Goal: Information Seeking & Learning: Learn about a topic

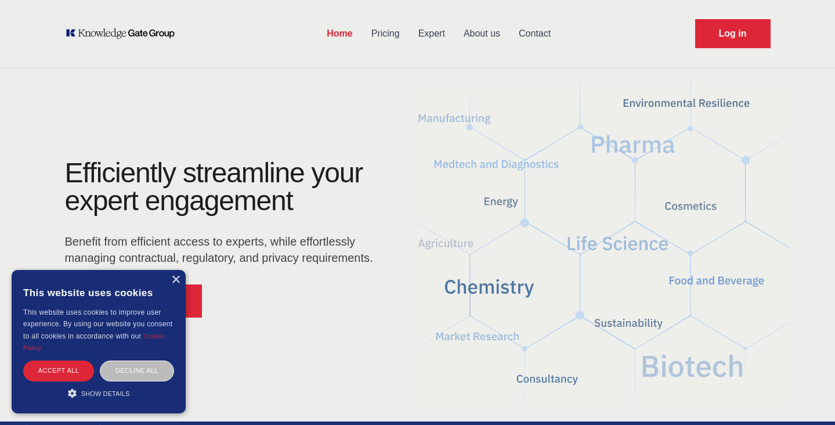
click at [390, 41] on link "Pricing" at bounding box center [385, 34] width 47 height 30
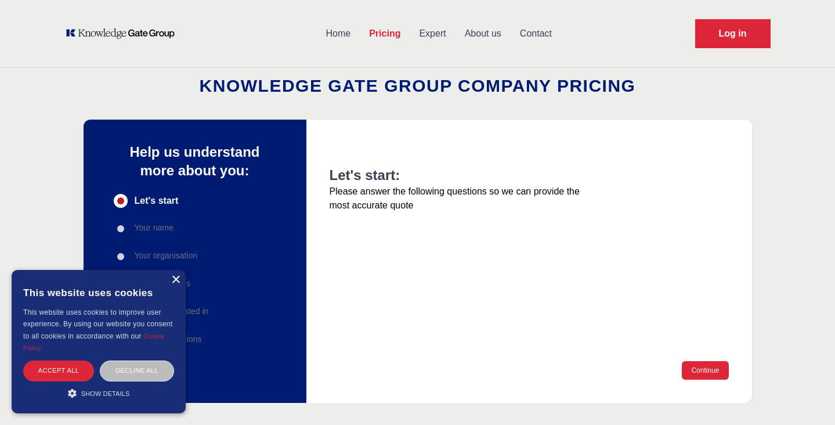
click at [176, 282] on div "×" at bounding box center [175, 279] width 9 height 9
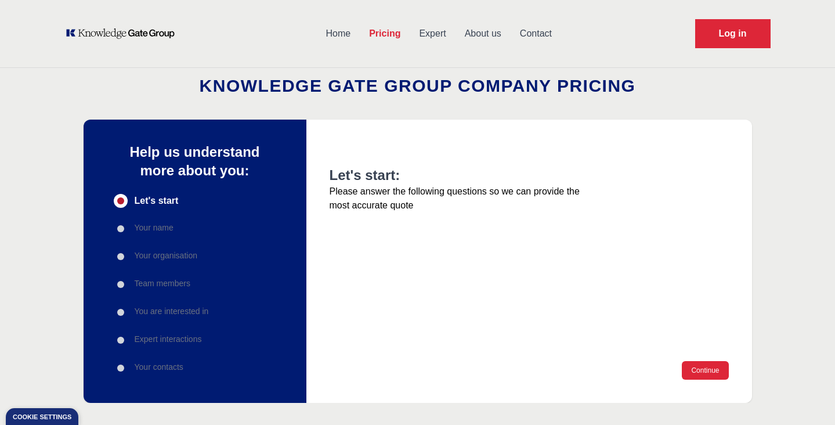
click at [434, 38] on link "Expert" at bounding box center [431, 34] width 45 height 30
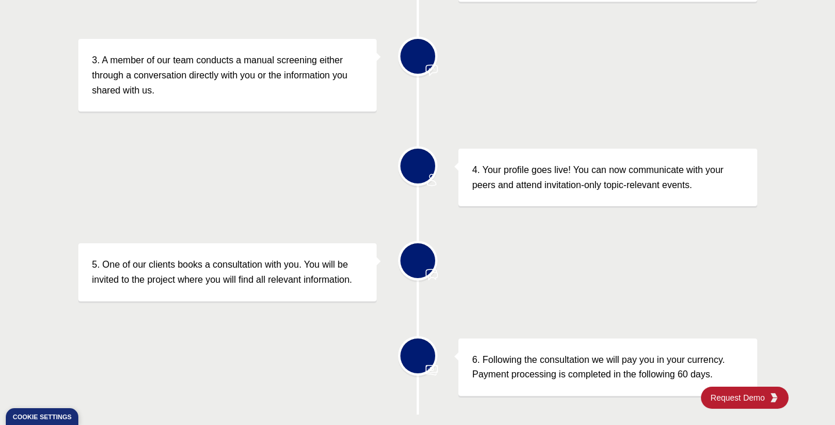
scroll to position [592, 0]
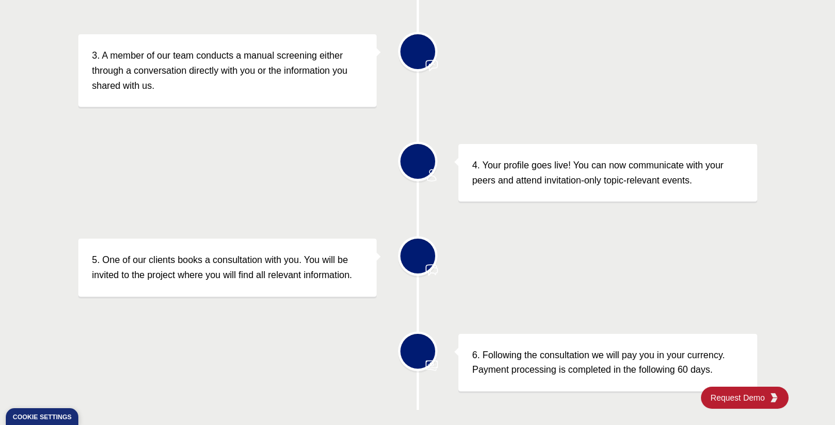
click at [545, 171] on p "4. Your profile goes live! You can now communicate with your peers and attend i…" at bounding box center [607, 173] width 271 height 30
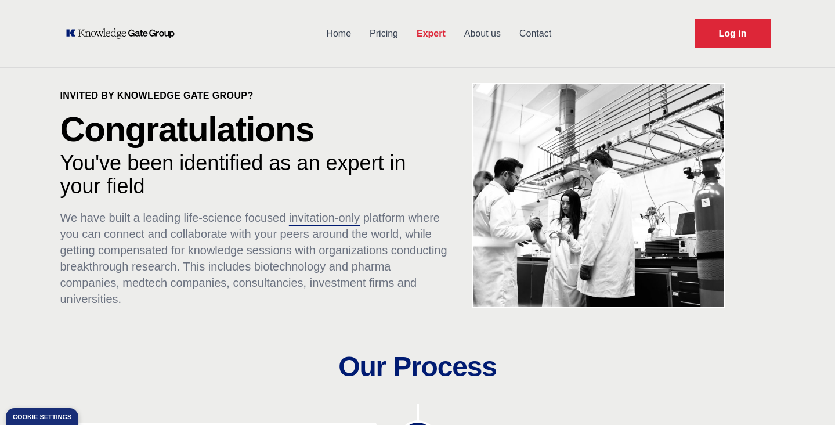
scroll to position [0, 0]
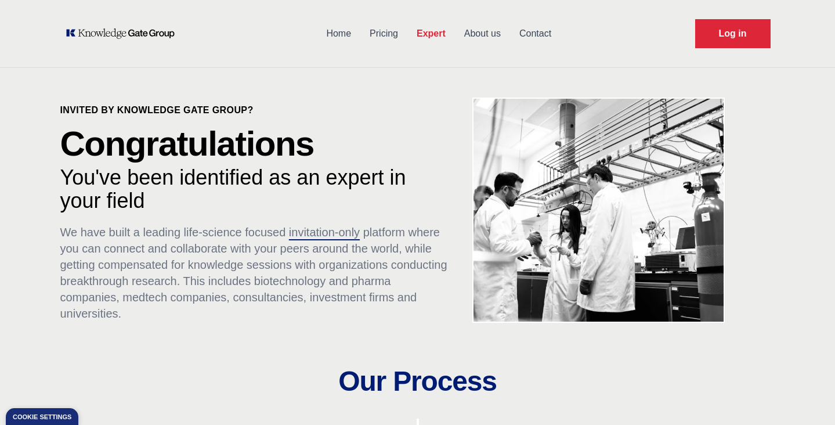
click at [488, 33] on link "About us" at bounding box center [482, 34] width 55 height 30
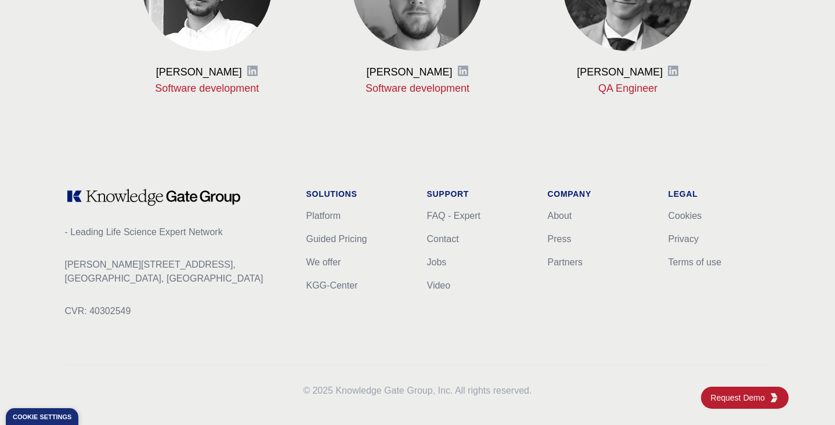
scroll to position [1517, 0]
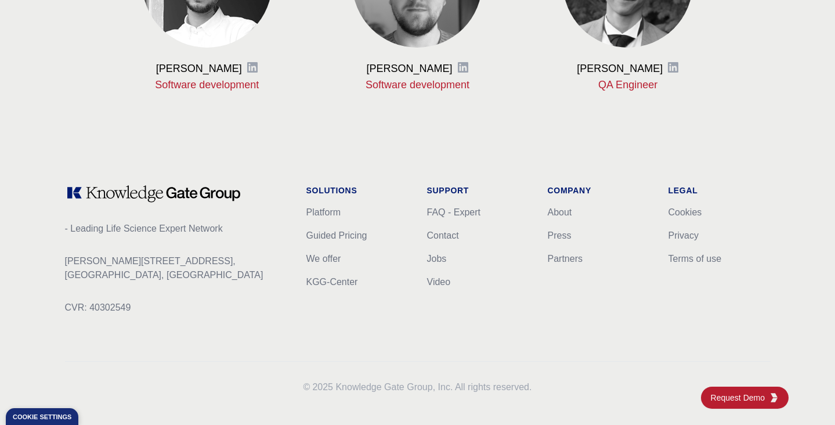
click at [423, 208] on div "Solutions Platform Guided Pricing We offer KGG-Center Support FAQ - Expert Cont…" at bounding box center [417, 258] width 223 height 148
click at [346, 232] on link "Guided Pricing" at bounding box center [336, 235] width 61 height 10
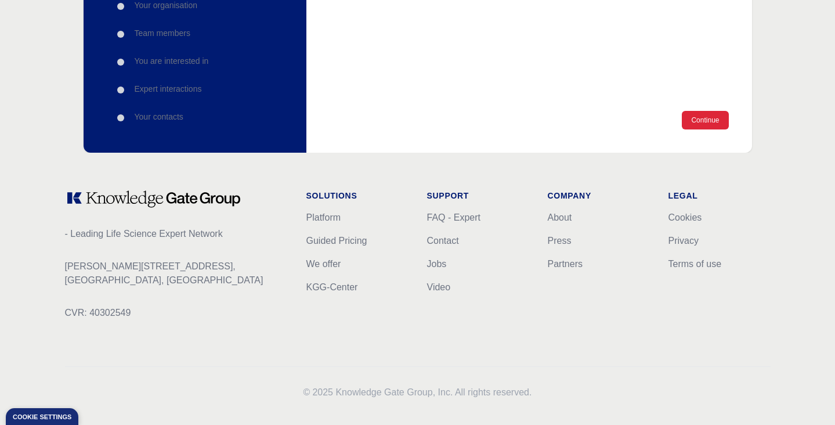
scroll to position [262, 0]
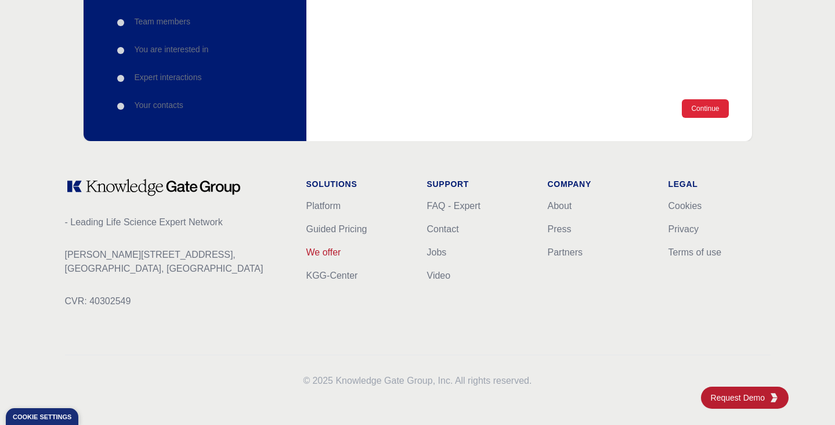
click at [329, 255] on link "We offer" at bounding box center [323, 252] width 35 height 10
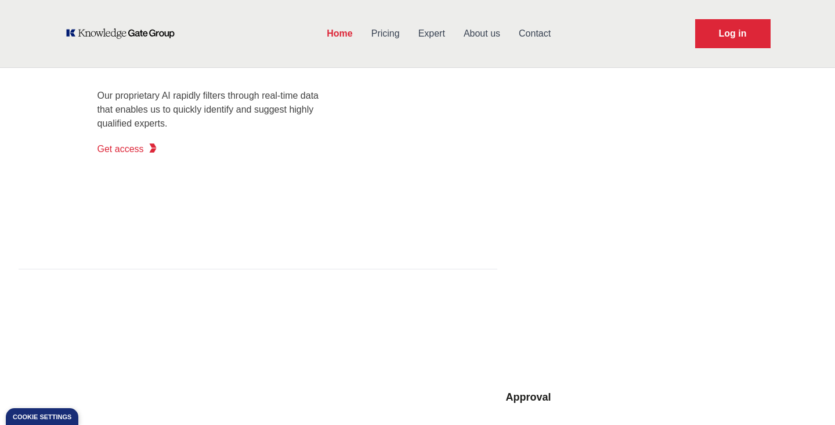
scroll to position [1046, 0]
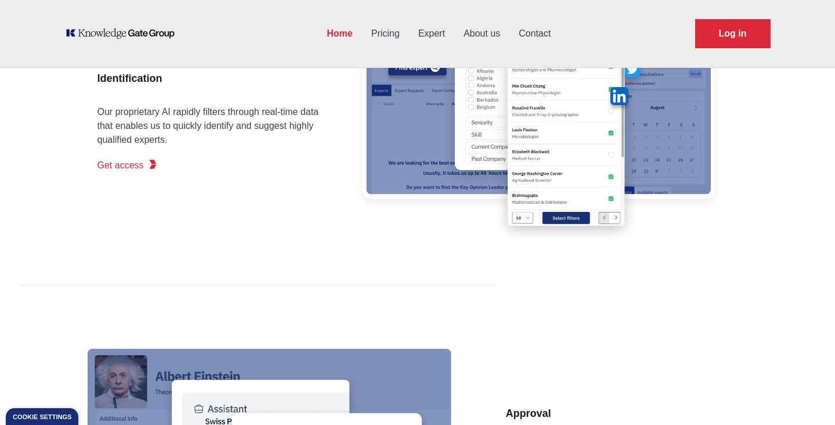
click at [133, 156] on link "Get access" at bounding box center [127, 165] width 60 height 23
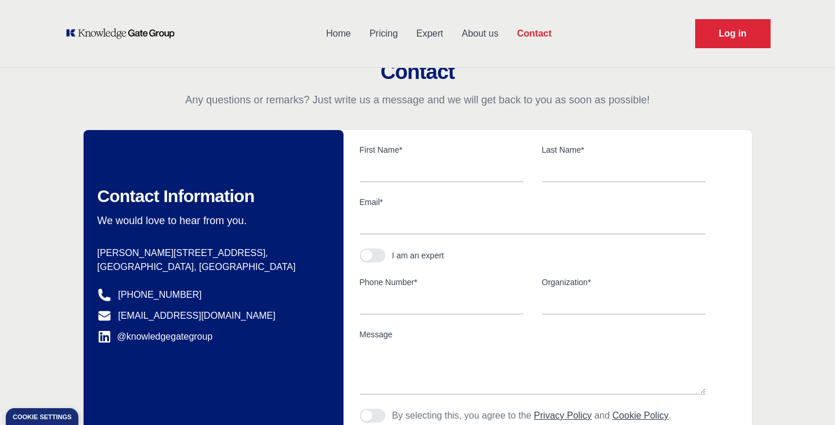
scroll to position [1, 0]
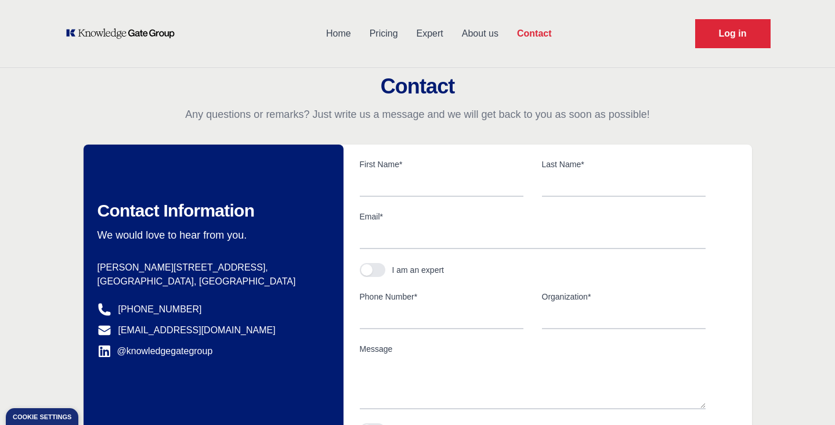
click at [127, 28] on icon "KOL Knowledge Platform: Talk to Key External Experts (KEE)" at bounding box center [120, 34] width 111 height 12
